Goal: Transaction & Acquisition: Purchase product/service

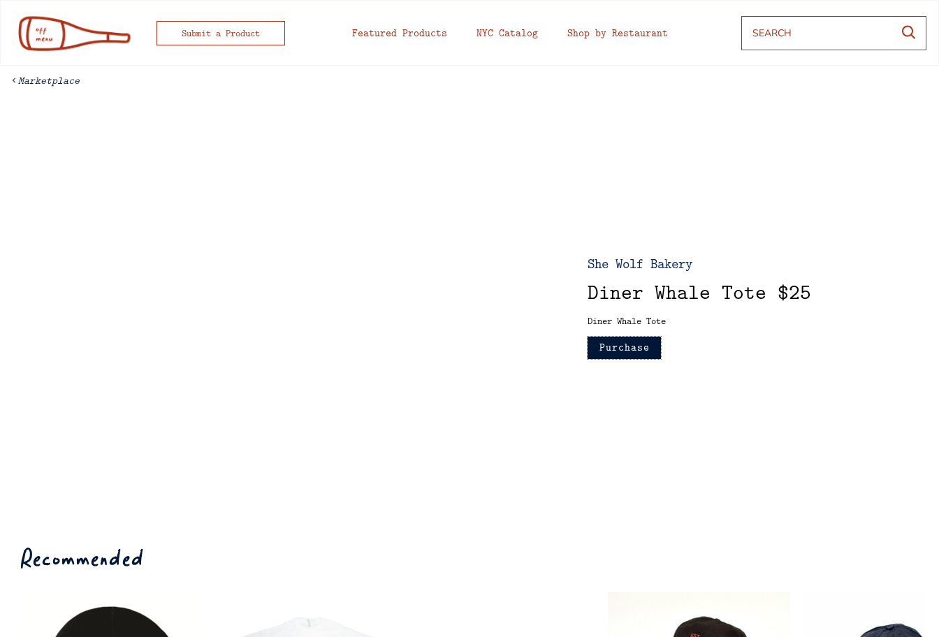
click at [622, 349] on button "Purchase" at bounding box center [624, 348] width 73 height 22
click at [415, 31] on div "Featured Products" at bounding box center [399, 33] width 95 height 10
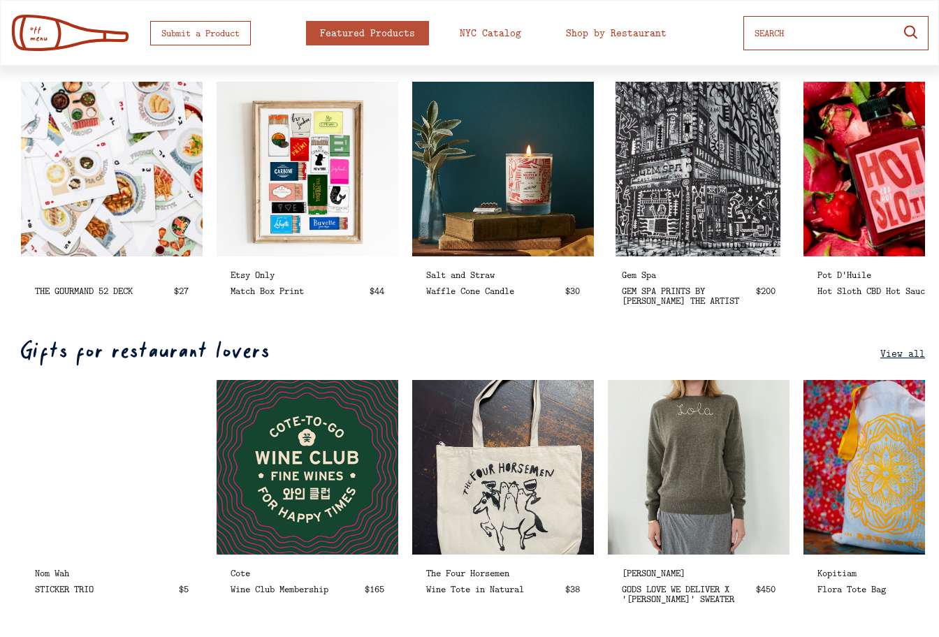
scroll to position [753, 0]
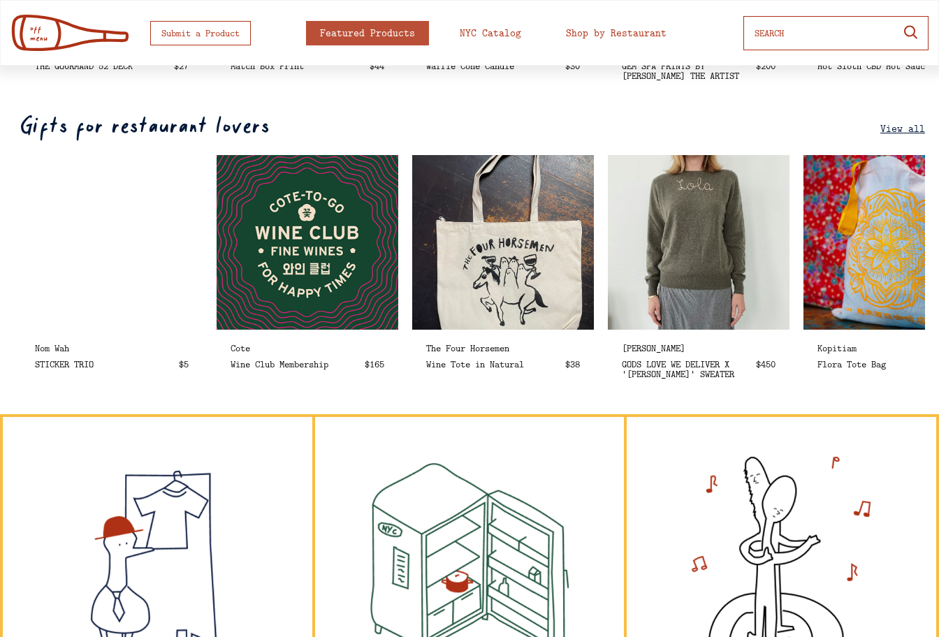
click at [912, 123] on u "View all" at bounding box center [903, 129] width 45 height 14
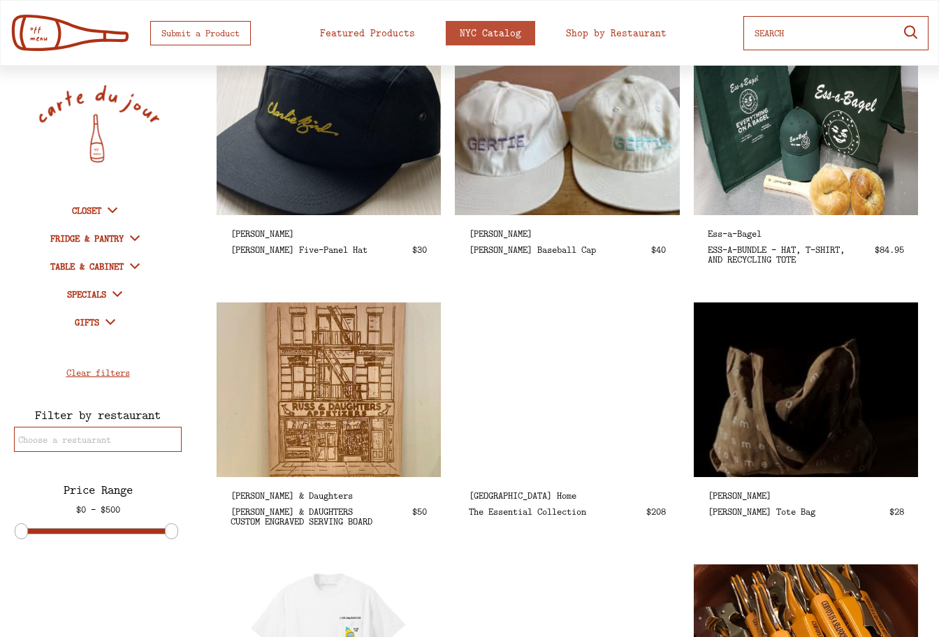
scroll to position [953, 0]
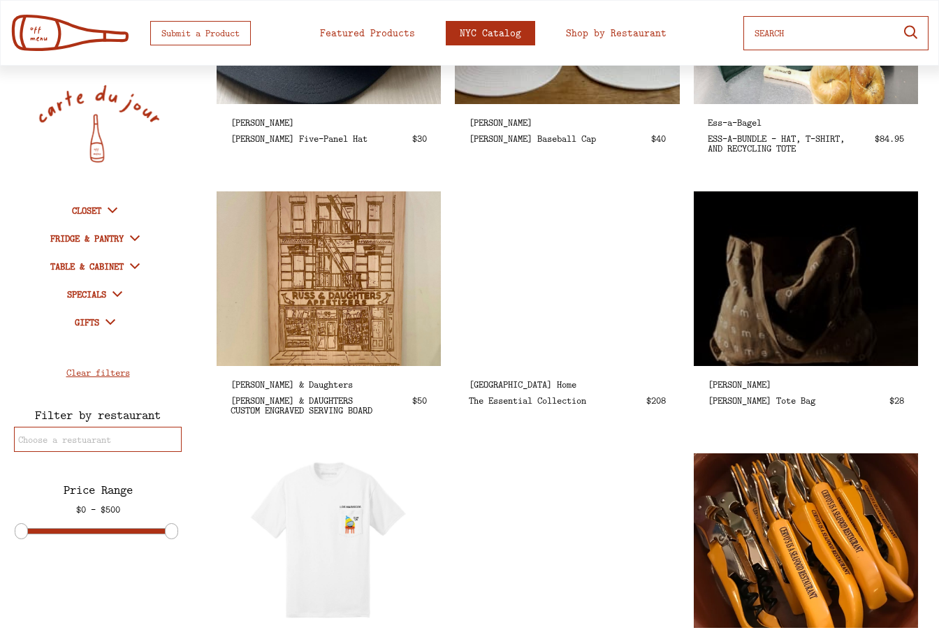
click at [482, 35] on div "NYC Catalog" at bounding box center [491, 33] width 62 height 10
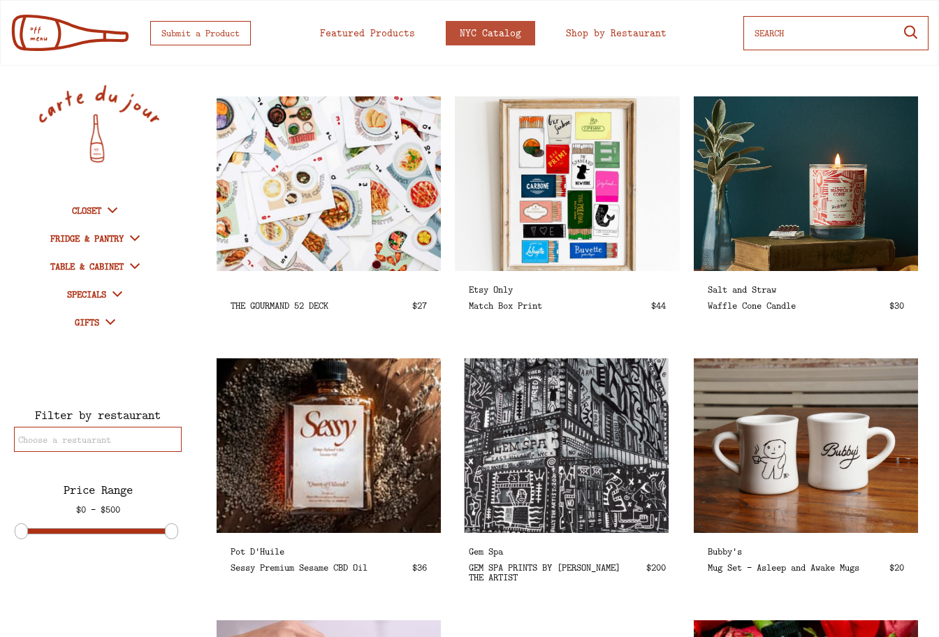
click at [80, 209] on strong "CLOSET" at bounding box center [86, 210] width 29 height 13
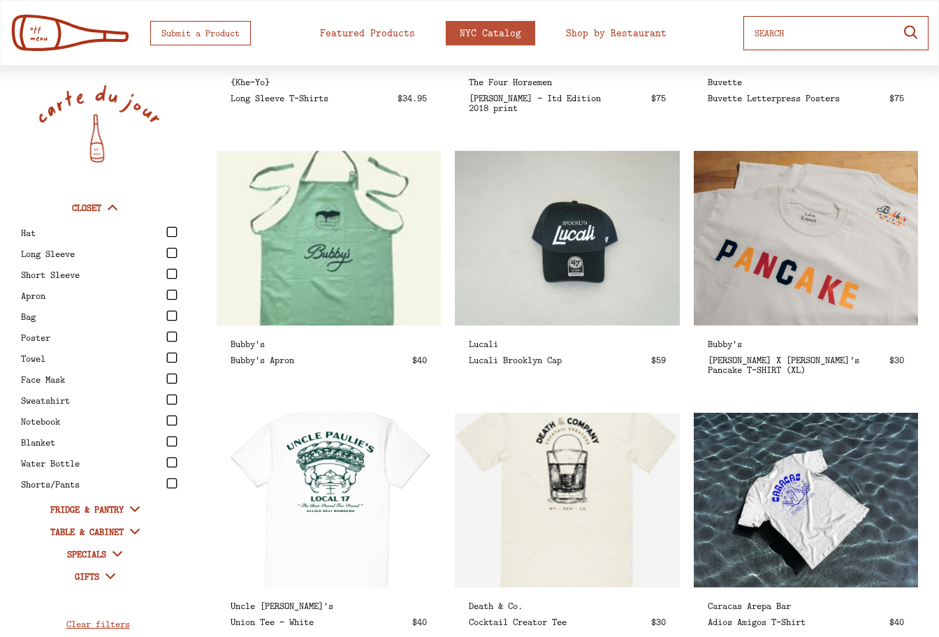
scroll to position [2314, 0]
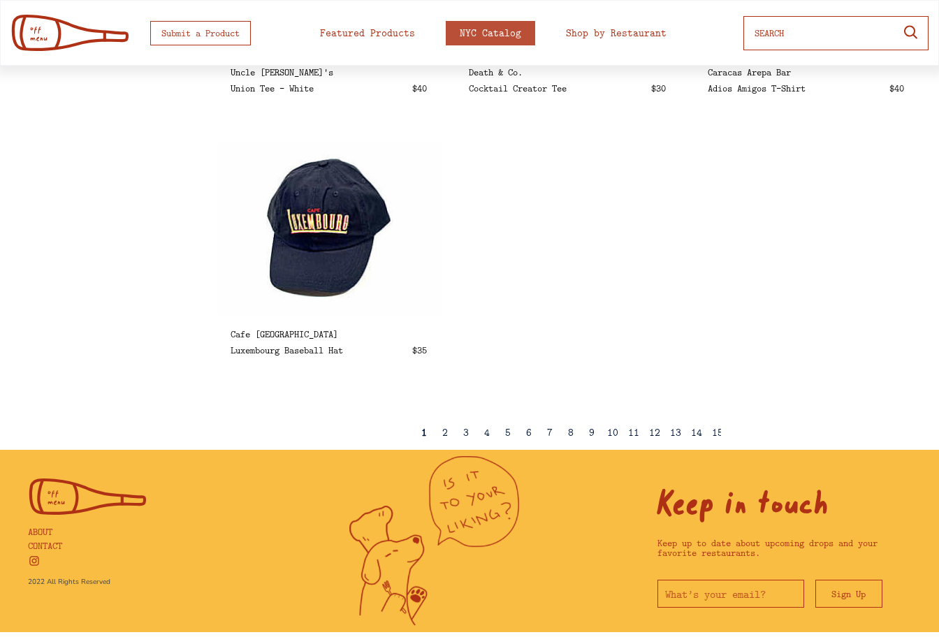
click at [446, 428] on div "2" at bounding box center [445, 433] width 6 height 10
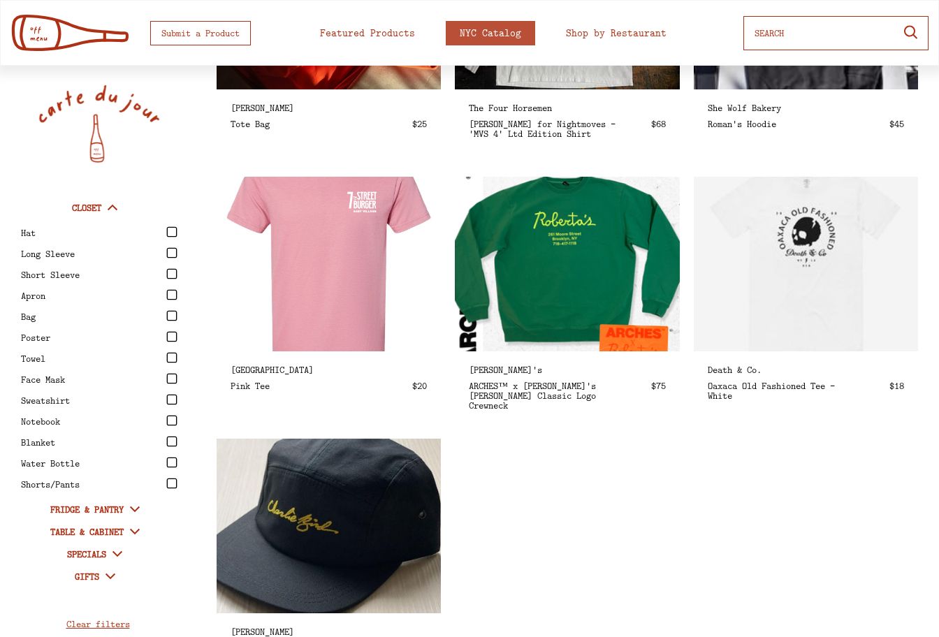
scroll to position [2248, 0]
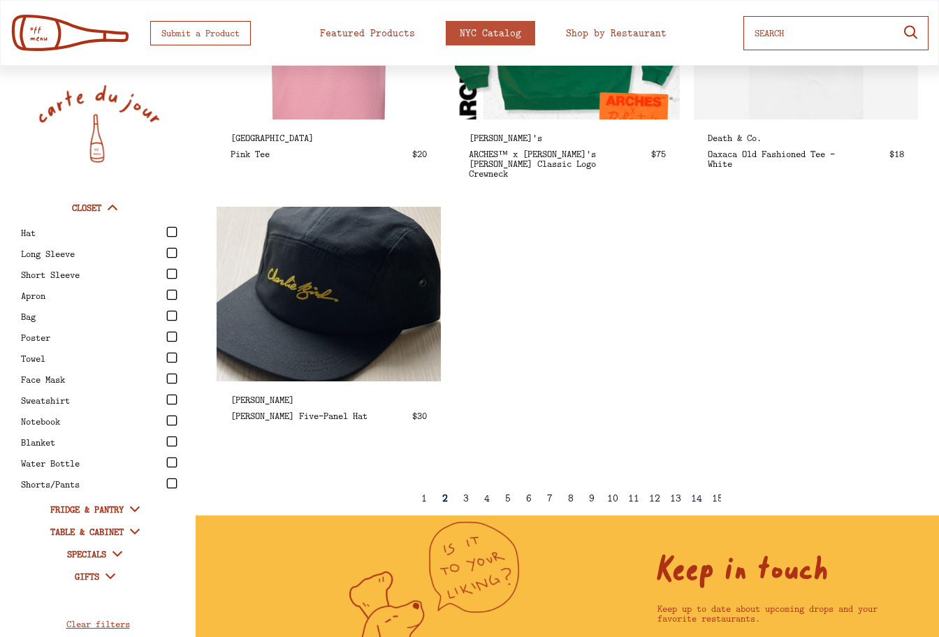
click at [463, 494] on div "3" at bounding box center [466, 498] width 6 height 10
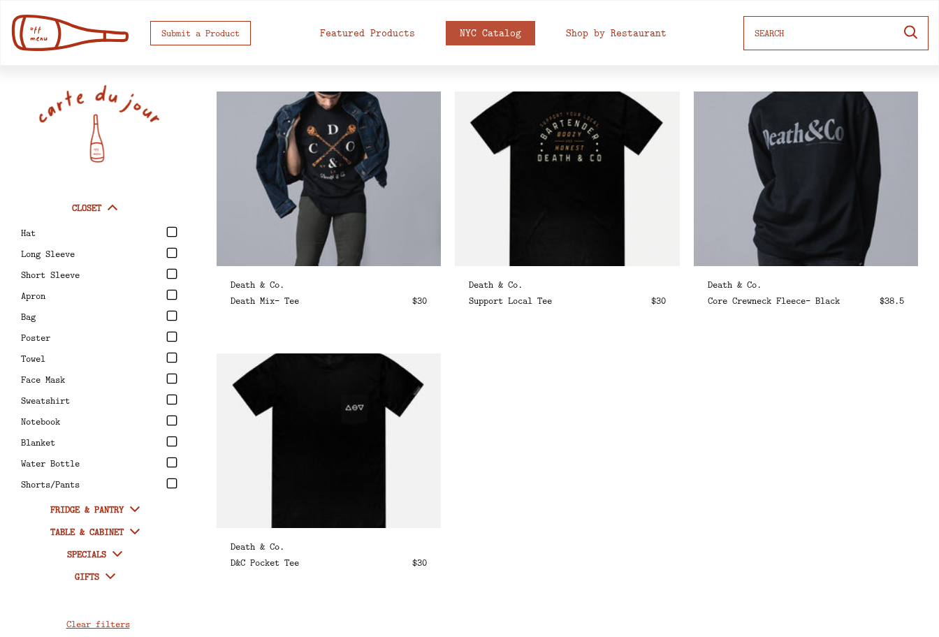
scroll to position [2190, 0]
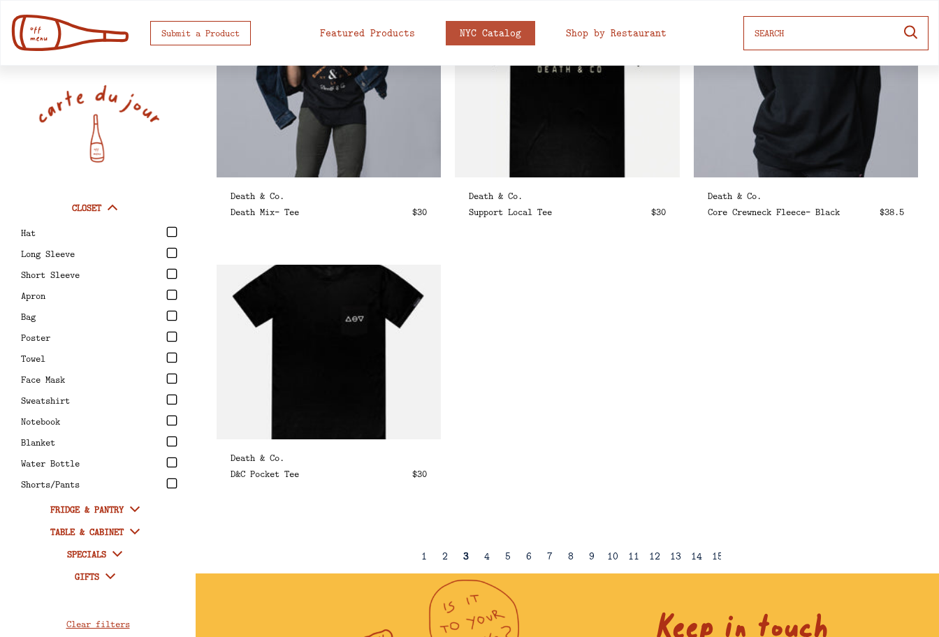
drag, startPoint x: 489, startPoint y: 549, endPoint x: 549, endPoint y: 543, distance: 59.7
click at [489, 551] on div "4" at bounding box center [487, 556] width 6 height 10
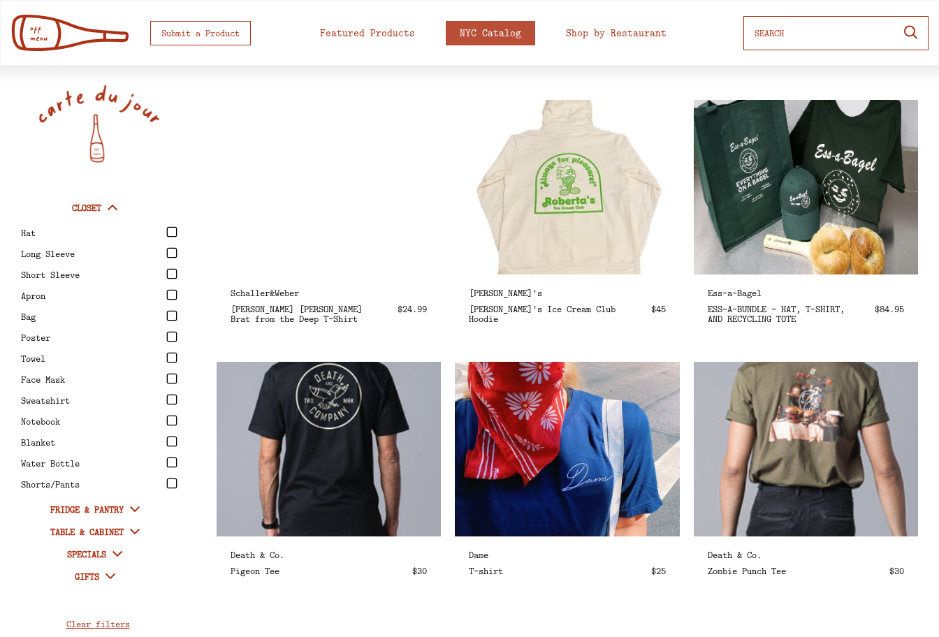
scroll to position [2294, 0]
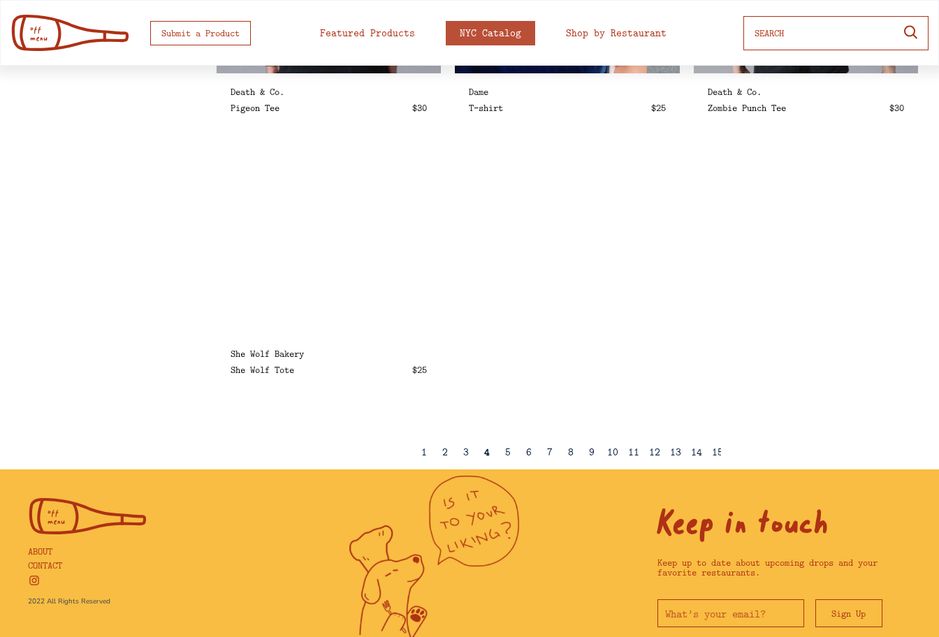
click at [509, 448] on div "5" at bounding box center [508, 452] width 6 height 10
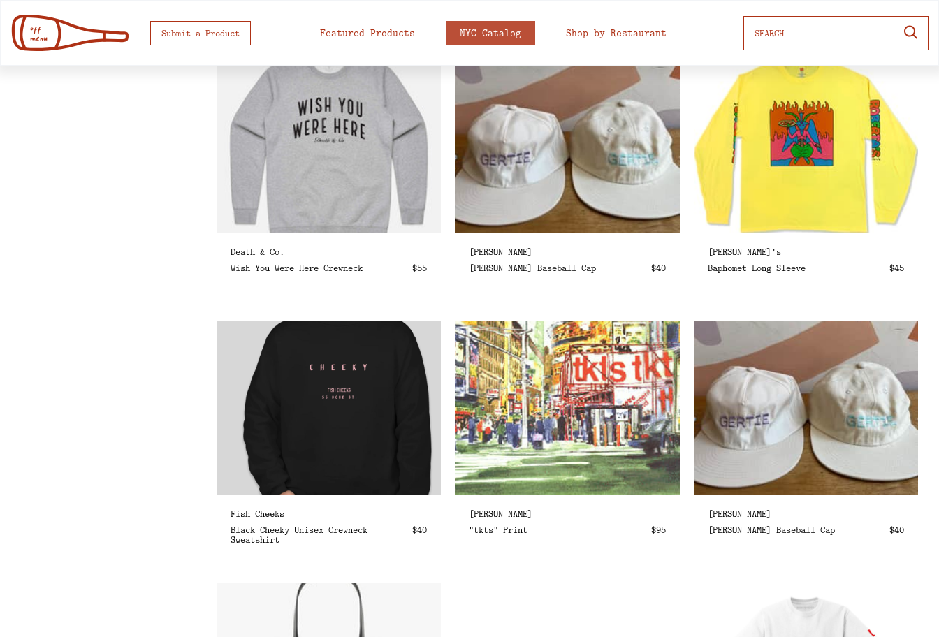
select select
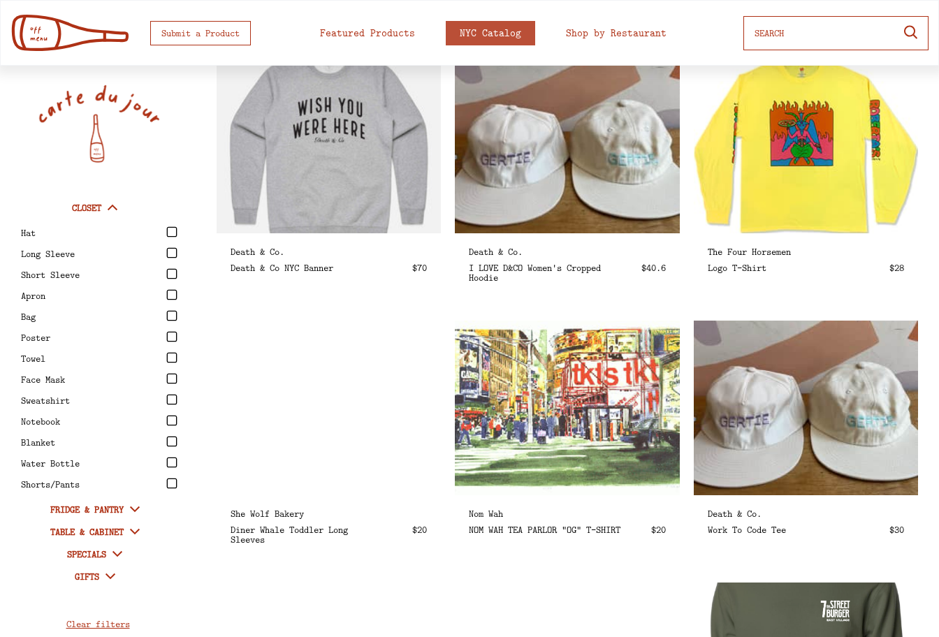
scroll to position [0, 0]
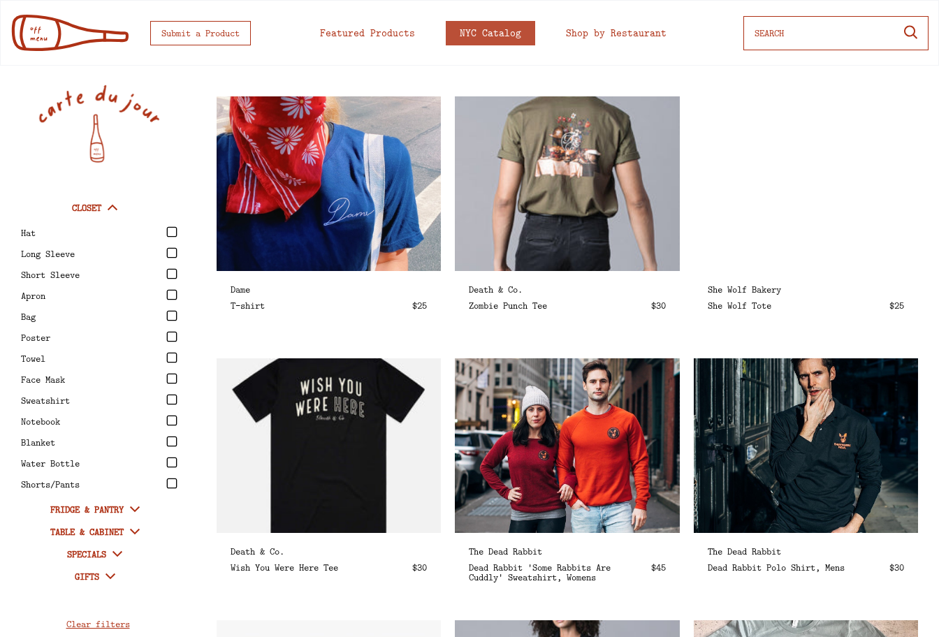
click at [785, 32] on input "input" at bounding box center [823, 32] width 136 height 25
click at [622, 32] on div "Shop by Restaurant" at bounding box center [616, 33] width 101 height 10
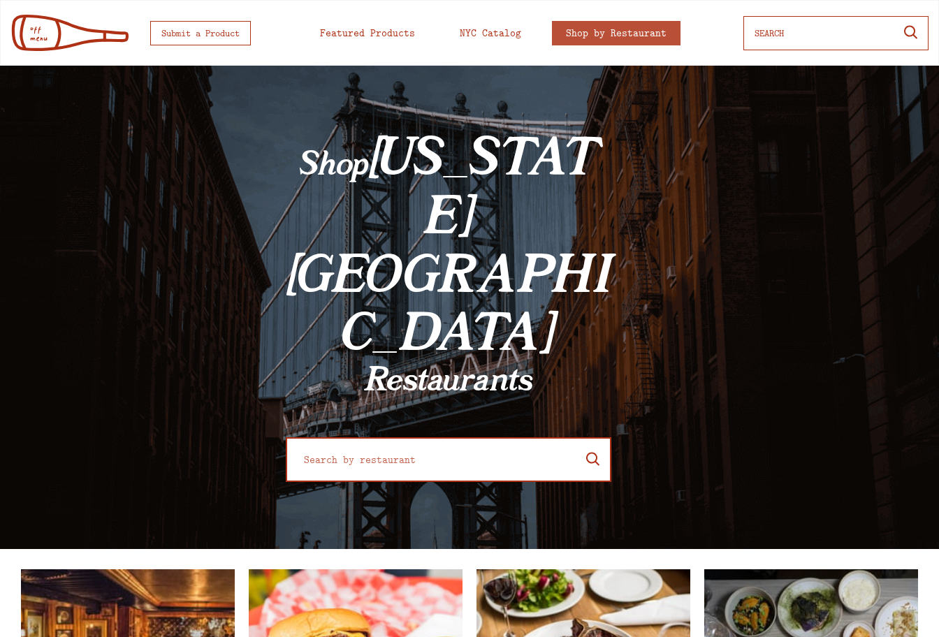
click at [448, 447] on input "input" at bounding box center [400, 459] width 192 height 25
type input "diner"
click at [593, 451] on icon at bounding box center [592, 459] width 17 height 17
type input "diner"
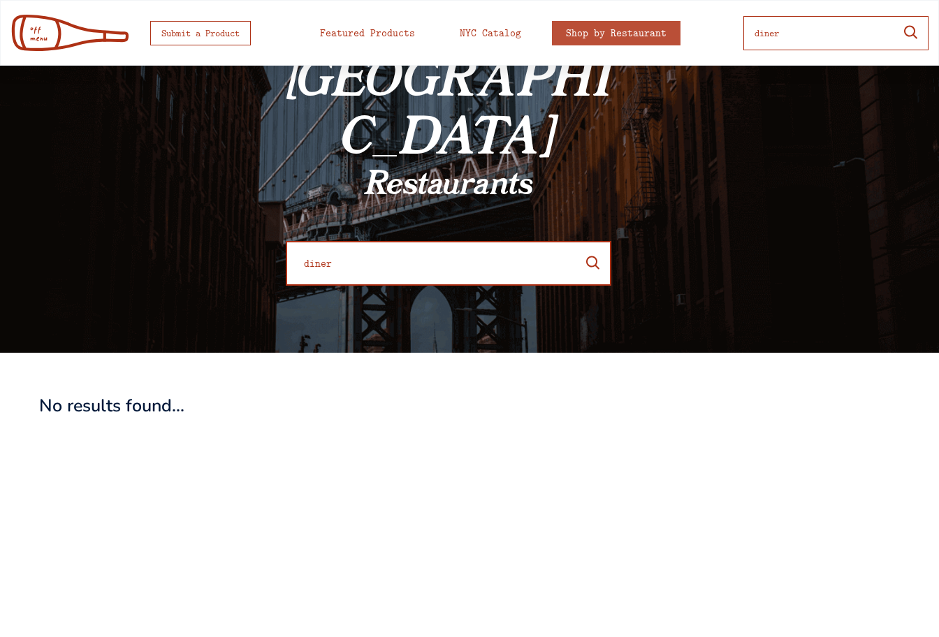
scroll to position [479, 0]
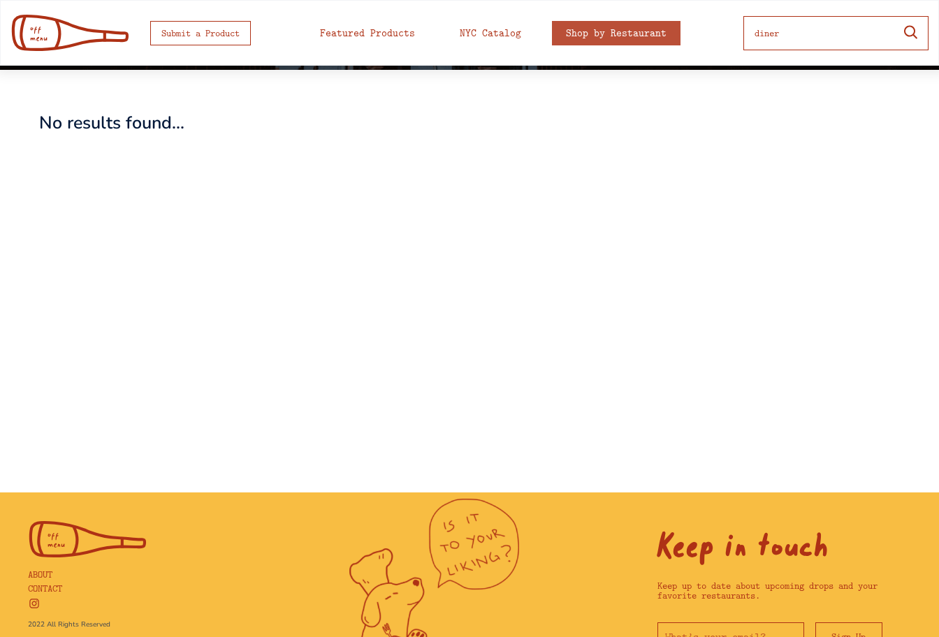
click at [717, 87] on div "Shop [US_STATE][GEOGRAPHIC_DATA] Restaurants SHOP NOW Shop [US_STATE][GEOGRAPHI…" at bounding box center [469, 39] width 939 height 906
